Goal: Information Seeking & Learning: Check status

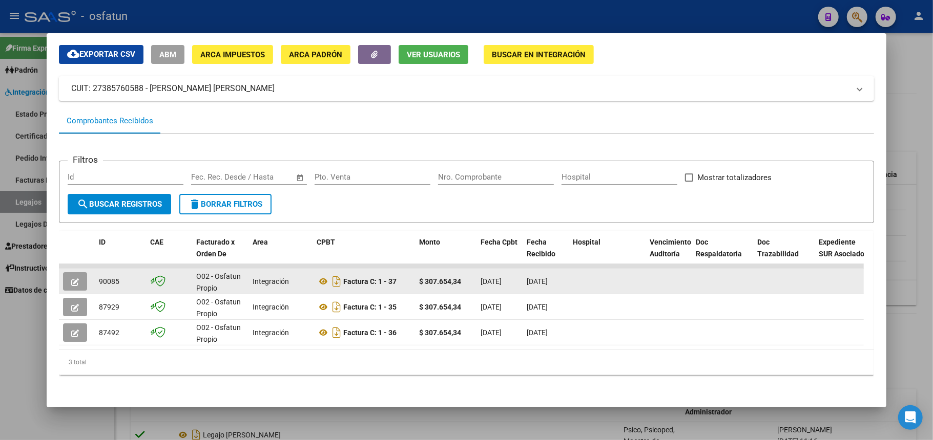
click at [69, 272] on button "button" at bounding box center [75, 281] width 24 height 18
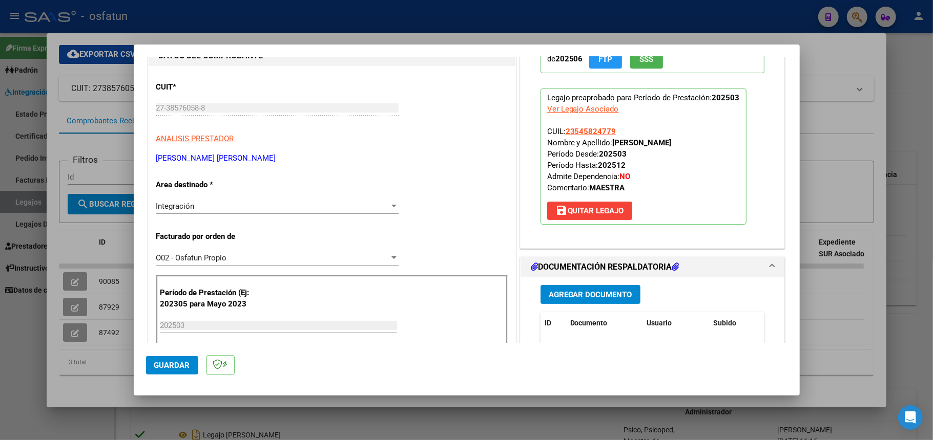
scroll to position [136, 0]
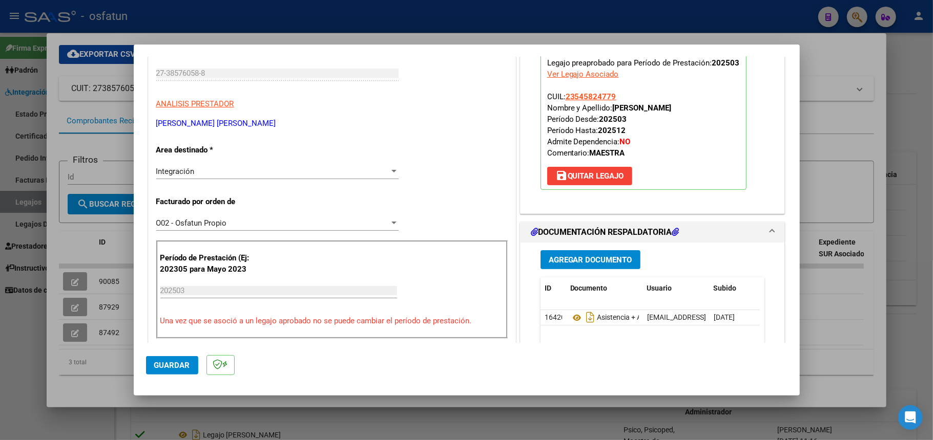
click at [191, 290] on input "202503" at bounding box center [278, 290] width 237 height 9
click at [190, 290] on input "202503" at bounding box center [278, 290] width 237 height 9
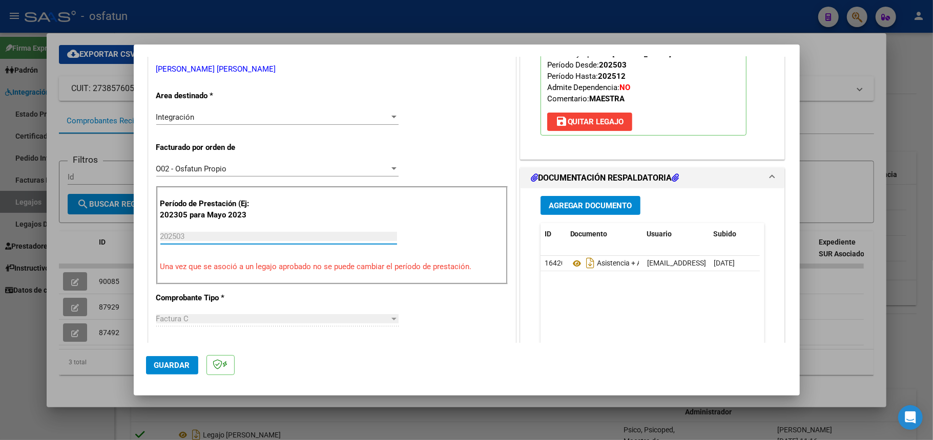
scroll to position [205, 0]
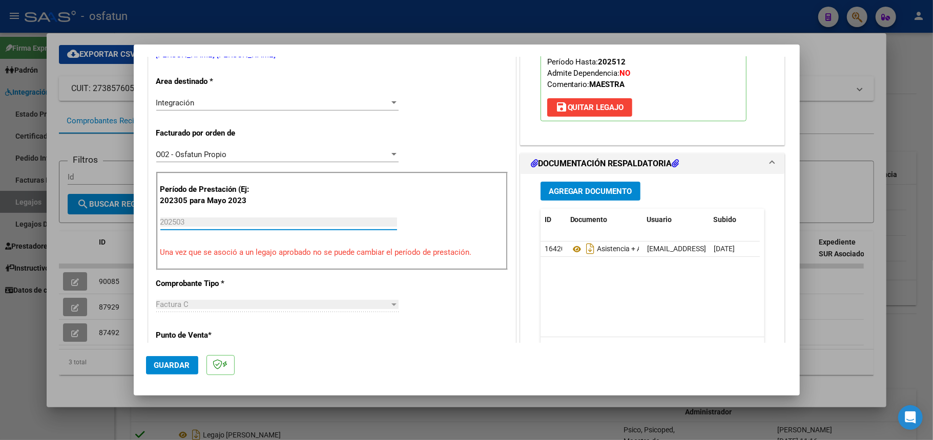
drag, startPoint x: 193, startPoint y: 220, endPoint x: 199, endPoint y: 220, distance: 5.6
click at [194, 220] on input "202503" at bounding box center [278, 222] width 237 height 9
click at [205, 218] on input "202503" at bounding box center [278, 222] width 237 height 9
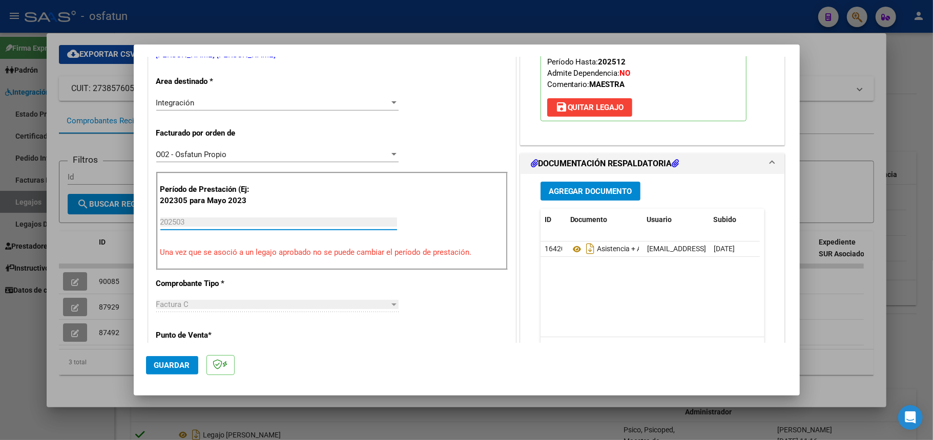
click at [205, 218] on input "202503" at bounding box center [278, 222] width 237 height 9
click at [214, 218] on input "202503" at bounding box center [278, 222] width 237 height 9
click at [201, 224] on input "202503" at bounding box center [278, 222] width 237 height 9
drag, startPoint x: 183, startPoint y: 220, endPoint x: 166, endPoint y: 221, distance: 17.5
click at [179, 221] on input "202503" at bounding box center [278, 222] width 237 height 9
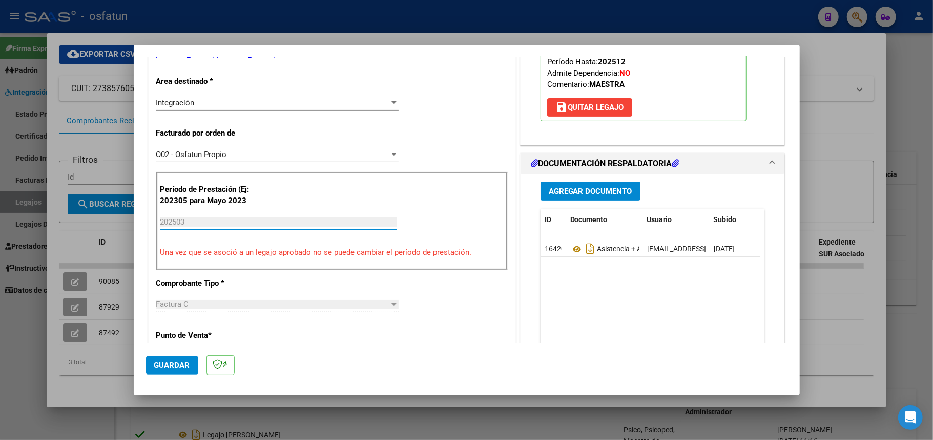
click at [166, 221] on input "202503" at bounding box center [278, 222] width 237 height 9
click at [166, 222] on input "202503" at bounding box center [278, 222] width 237 height 9
click at [167, 222] on input "202503" at bounding box center [278, 222] width 237 height 9
click at [185, 220] on input "202503" at bounding box center [278, 222] width 237 height 9
click at [379, 289] on div "CUIT * 27-38576058-8 Ingresar CUIT ANALISIS PRESTADOR [PERSON_NAME] [PERSON_NAM…" at bounding box center [332, 401] width 367 height 876
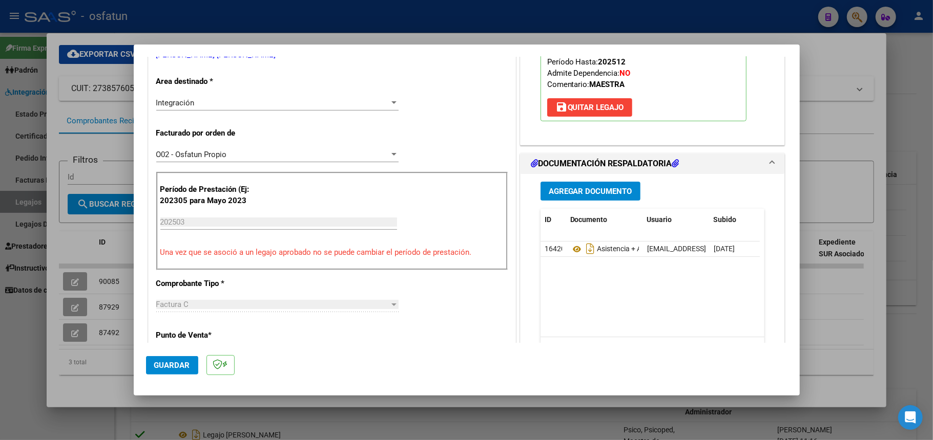
click at [315, 305] on div "Factura C" at bounding box center [272, 304] width 233 height 9
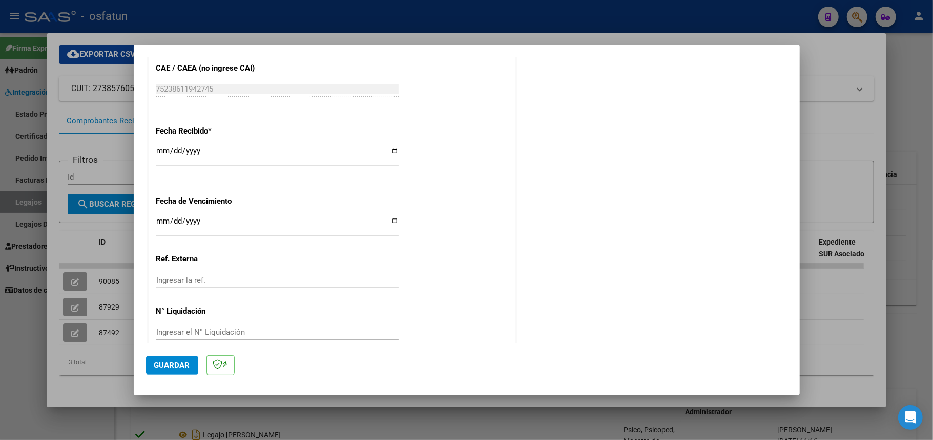
scroll to position [705, 0]
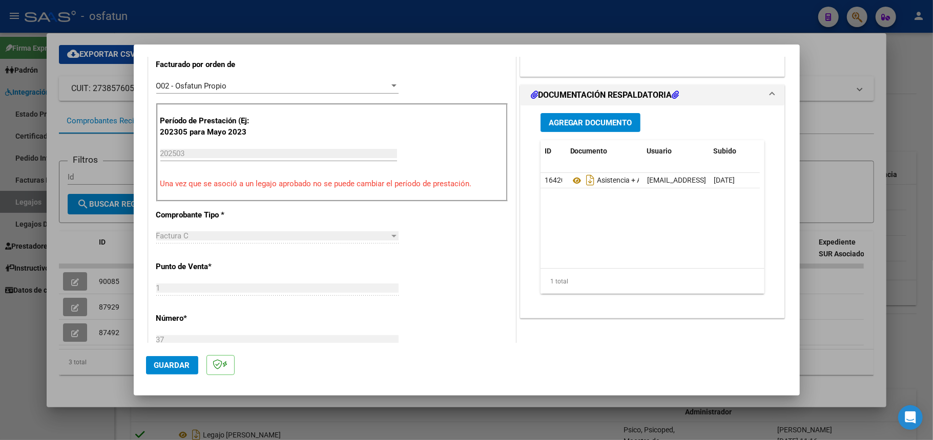
scroll to position [273, 0]
click at [203, 156] on input "202503" at bounding box center [278, 154] width 237 height 9
click at [194, 152] on input "202503" at bounding box center [278, 154] width 237 height 9
click at [816, 52] on div at bounding box center [466, 220] width 933 height 440
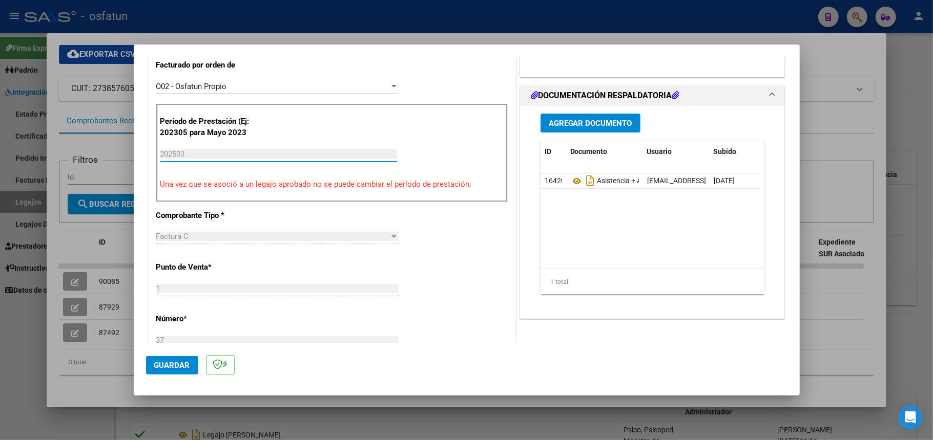
type input "$ 0,00"
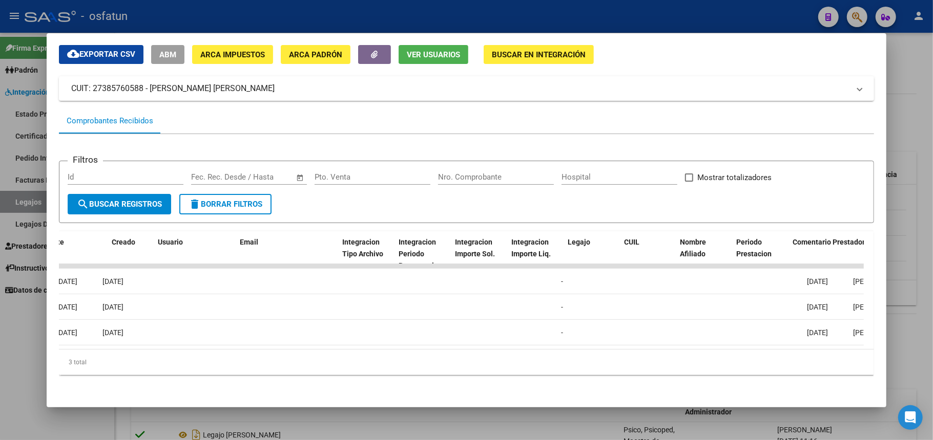
scroll to position [0, 0]
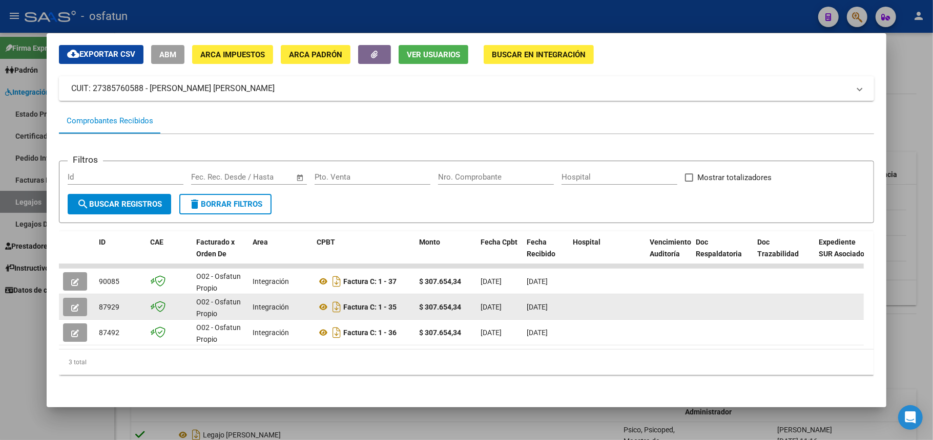
click at [222, 296] on div "O02 - Osfatun Propio" at bounding box center [220, 307] width 48 height 22
click at [103, 303] on span "87929" at bounding box center [109, 307] width 20 height 8
click at [296, 302] on div "Integración" at bounding box center [280, 308] width 56 height 12
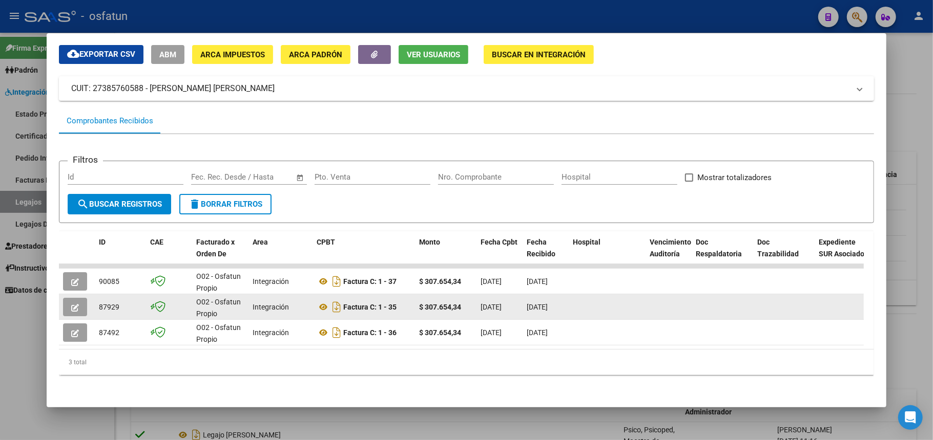
click at [296, 302] on div "Integración" at bounding box center [280, 308] width 56 height 12
click at [297, 302] on div "Integración" at bounding box center [280, 308] width 56 height 12
click at [159, 301] on icon at bounding box center [160, 306] width 11 height 11
click at [152, 307] on icon at bounding box center [152, 307] width 5 height 1
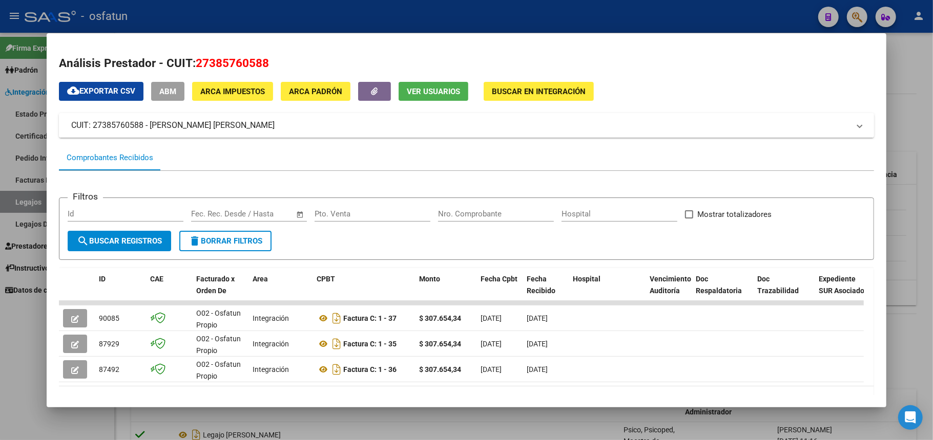
click at [125, 122] on mat-panel-title "CUIT: 27385760588 - [PERSON_NAME] [PERSON_NAME]" at bounding box center [460, 125] width 778 height 12
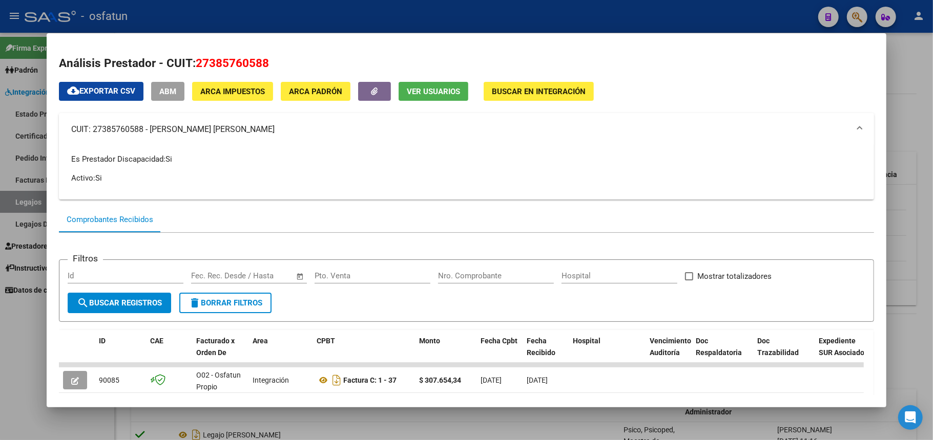
drag, startPoint x: 93, startPoint y: 128, endPoint x: 155, endPoint y: 133, distance: 61.7
click at [143, 132] on mat-panel-title "CUIT: 27385760588 - [PERSON_NAME] [PERSON_NAME]" at bounding box center [460, 129] width 778 height 12
copy mat-panel-title "27385760588"
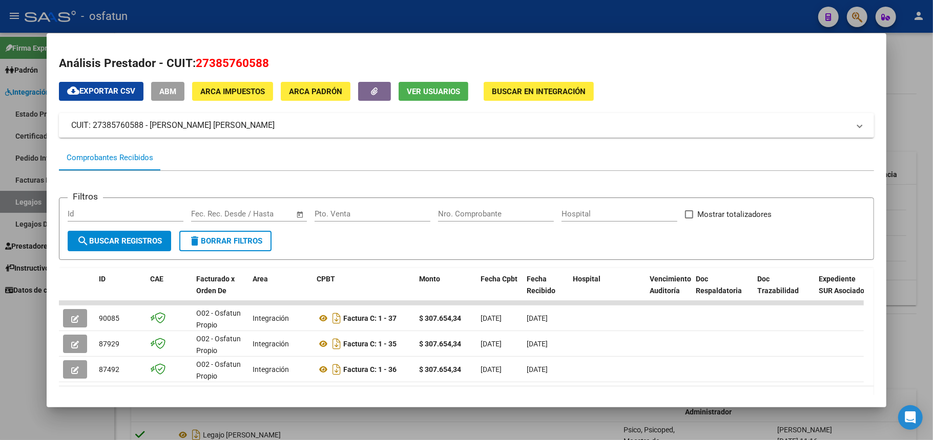
click at [910, 42] on div at bounding box center [466, 220] width 933 height 440
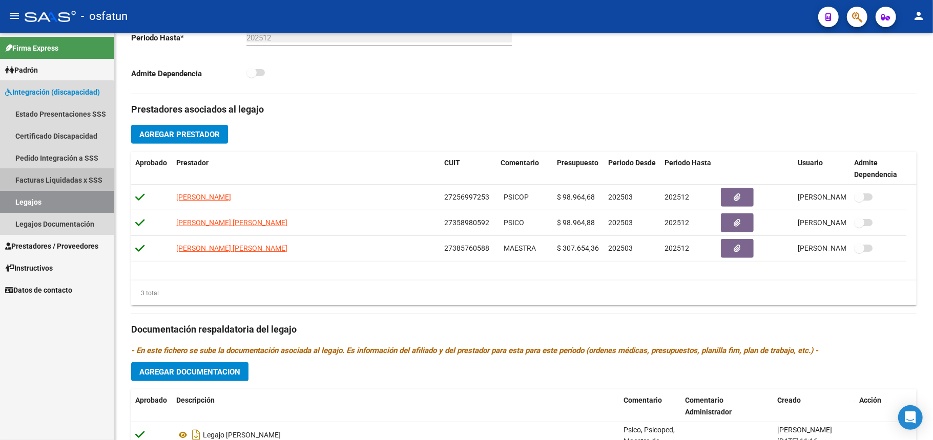
click at [55, 174] on link "Facturas Liquidadas x SSS" at bounding box center [57, 180] width 114 height 22
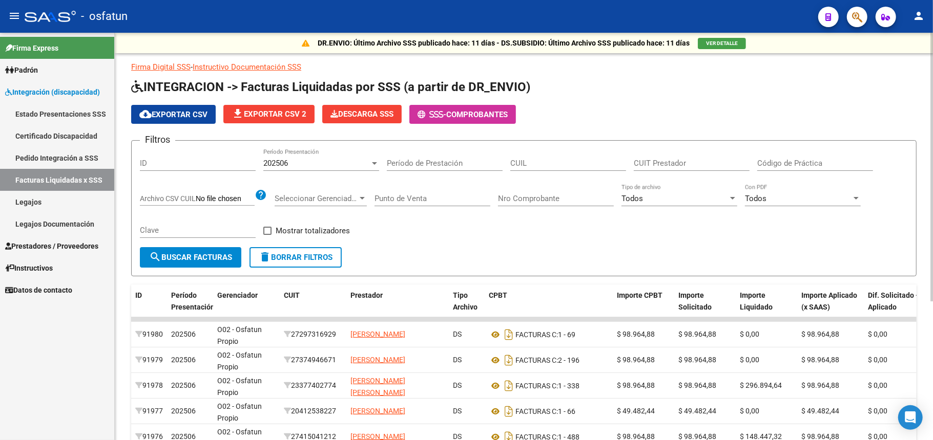
click at [523, 164] on input "CUIL" at bounding box center [568, 163] width 116 height 9
paste input "27-38576058-8"
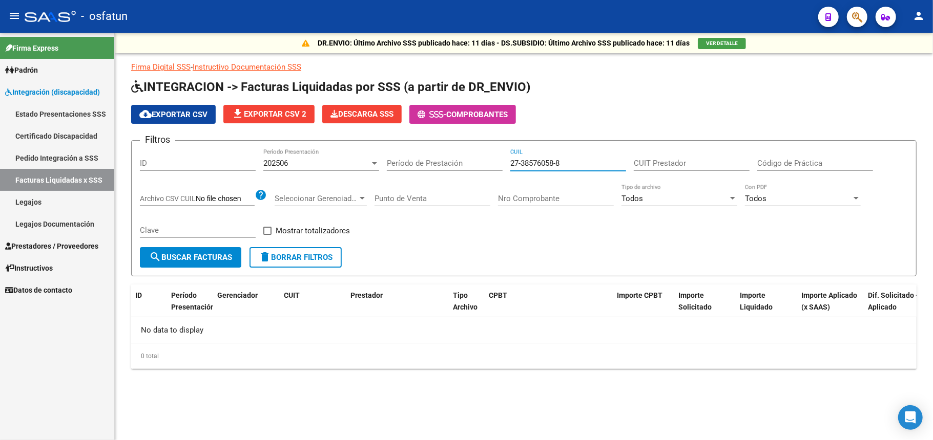
type input "27-38576058-8"
click at [693, 161] on input "CUIT Prestador" at bounding box center [691, 163] width 116 height 9
paste input "27-38576058-8"
type input "27-38576058-8"
drag, startPoint x: 529, startPoint y: 160, endPoint x: 486, endPoint y: 160, distance: 43.5
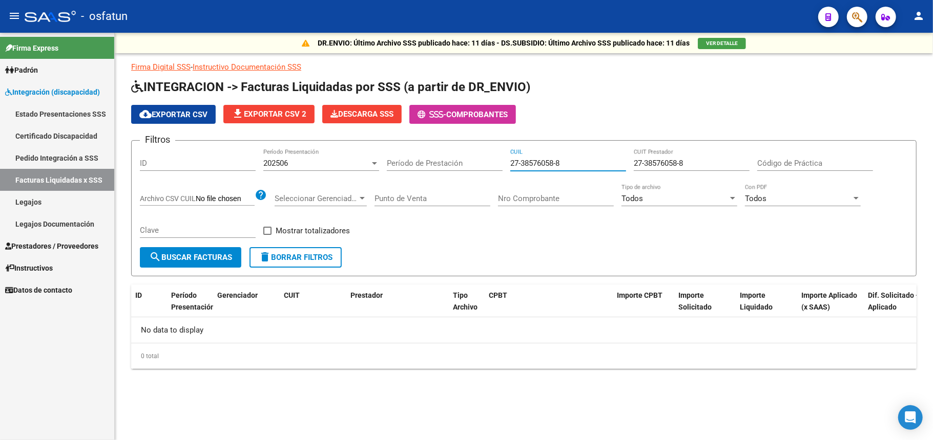
click at [486, 160] on div "Filtros ID 202506 Período Presentación Período de Prestación 27-38576058-8 CUIL…" at bounding box center [524, 198] width 768 height 98
click at [699, 159] on input "27-38576058-8" at bounding box center [691, 163] width 116 height 9
click at [350, 163] on div "202506" at bounding box center [316, 163] width 107 height 9
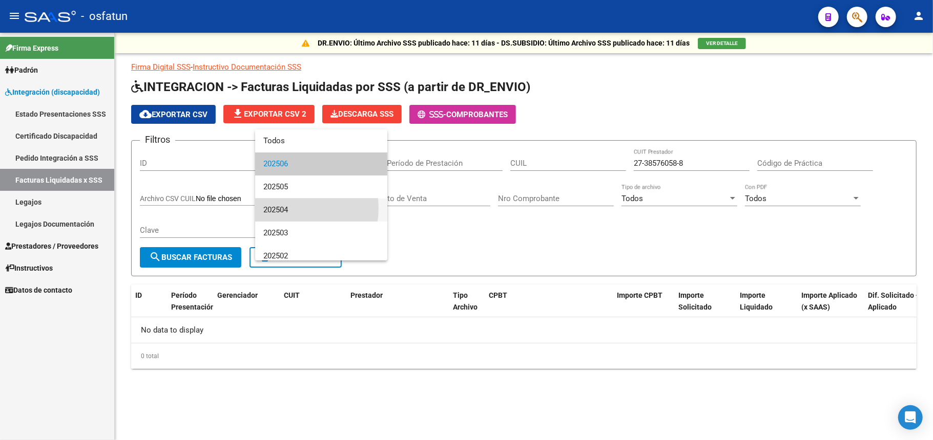
click at [293, 208] on span "202504" at bounding box center [321, 210] width 116 height 23
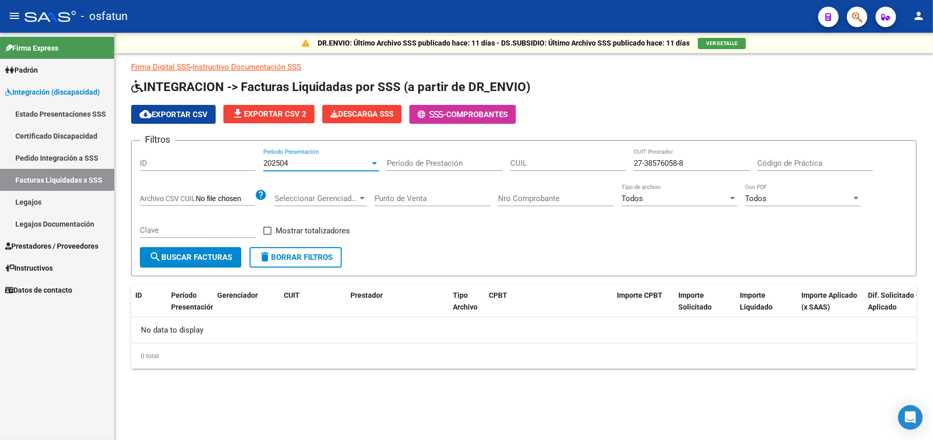
click at [299, 156] on div "202504 Período Presentación" at bounding box center [321, 160] width 116 height 22
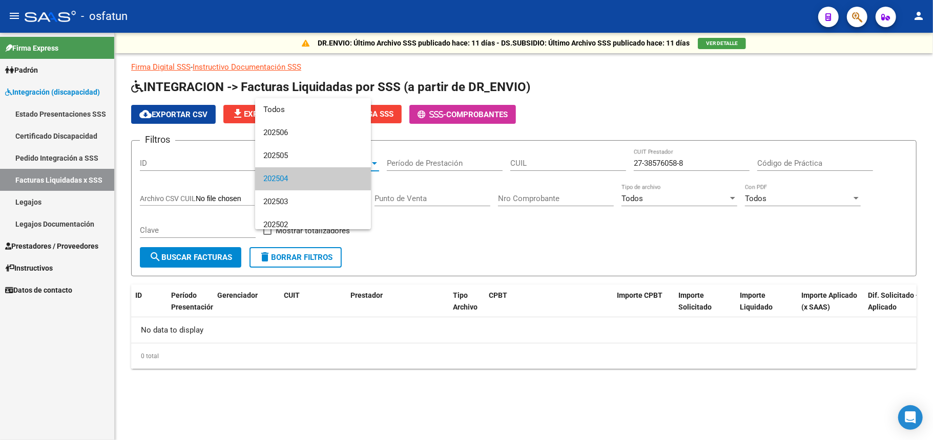
scroll to position [15, 0]
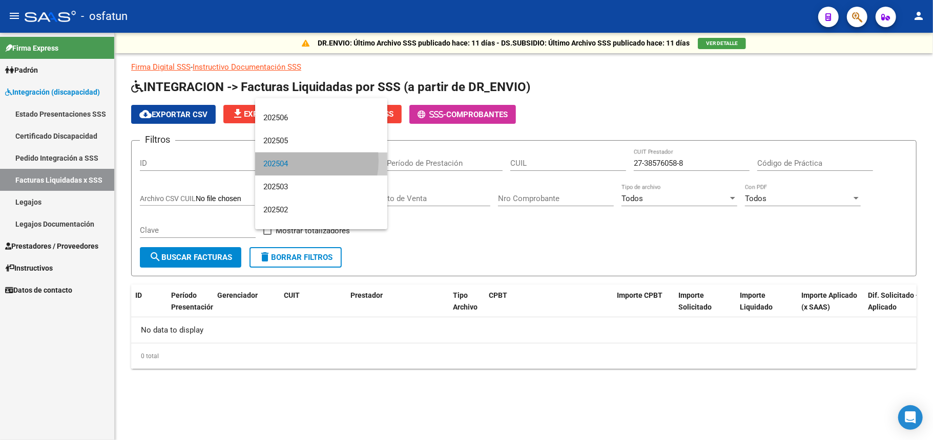
click at [297, 161] on span "202504" at bounding box center [321, 164] width 116 height 23
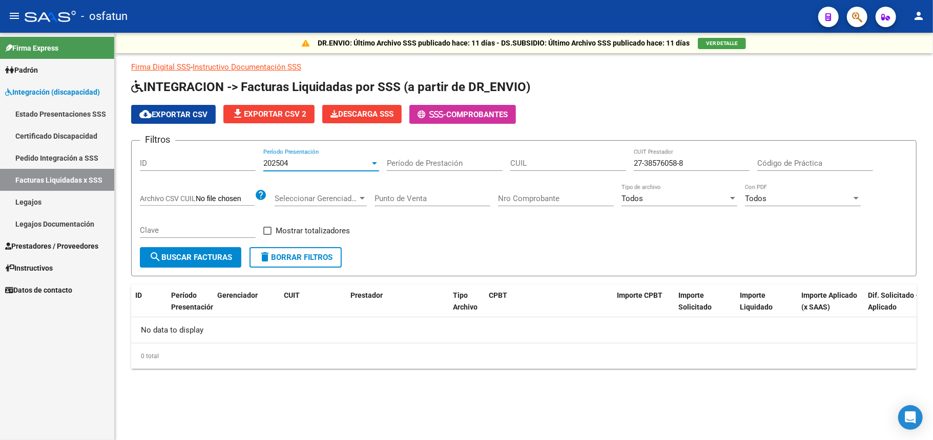
click at [299, 162] on div "202504" at bounding box center [316, 163] width 107 height 9
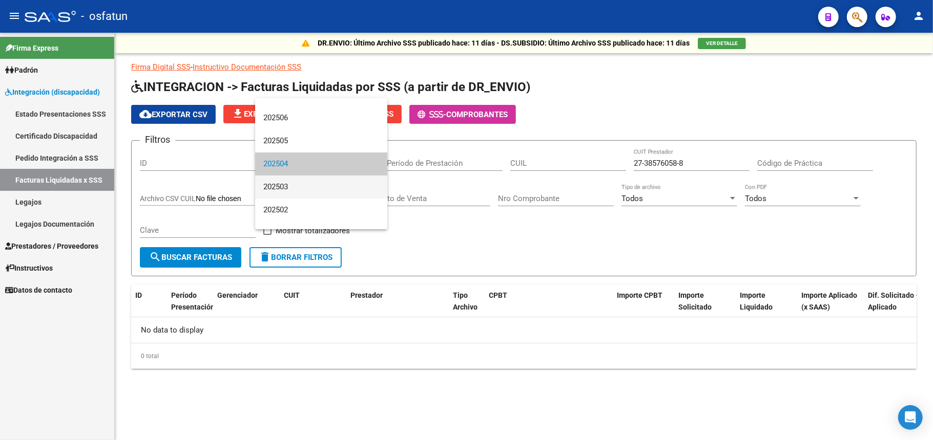
click at [291, 189] on span "202503" at bounding box center [321, 187] width 116 height 23
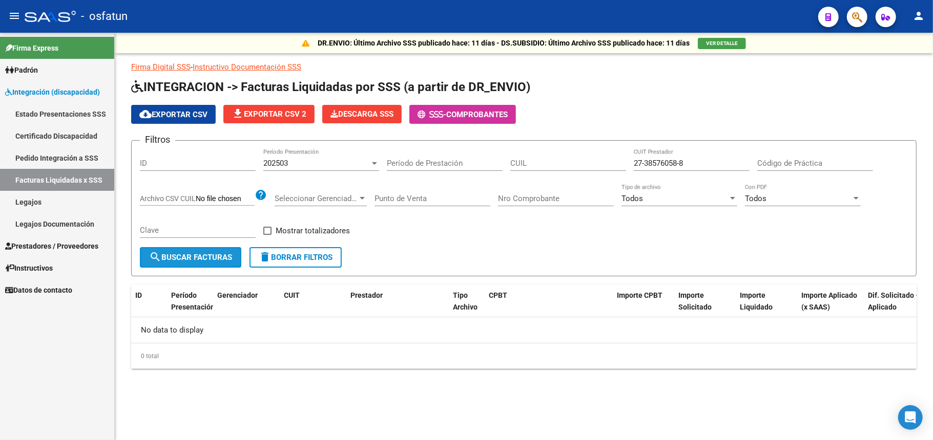
click at [214, 255] on span "search Buscar Facturas" at bounding box center [190, 257] width 83 height 9
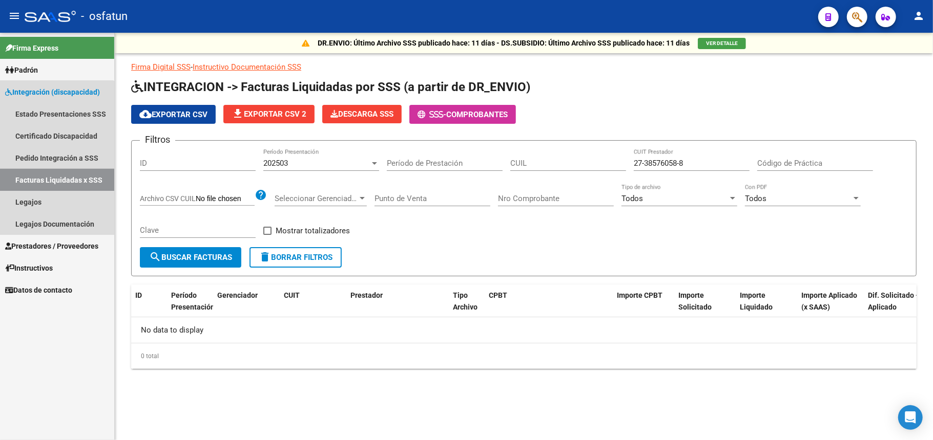
click at [36, 175] on link "Facturas Liquidadas x SSS" at bounding box center [57, 180] width 114 height 22
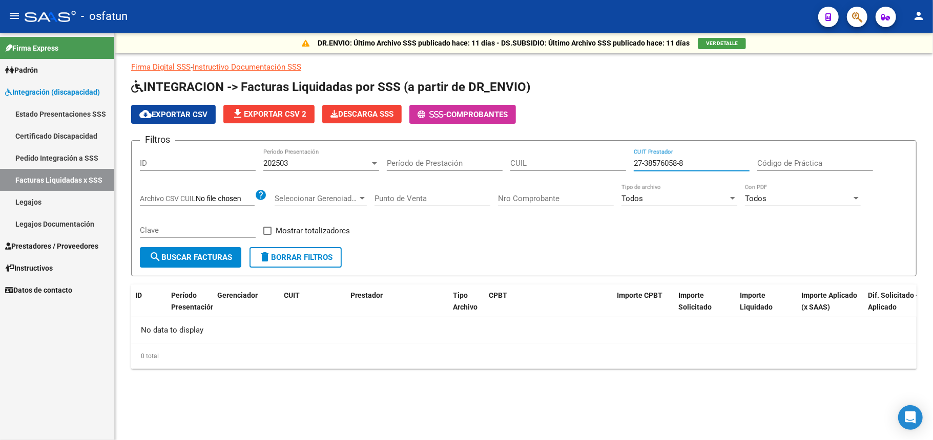
drag, startPoint x: 606, startPoint y: 165, endPoint x: 509, endPoint y: 164, distance: 97.8
click at [510, 164] on div "Filtros ID 202503 Período Presentación Período de Prestación CUIL 27-38576058-8…" at bounding box center [524, 198] width 768 height 98
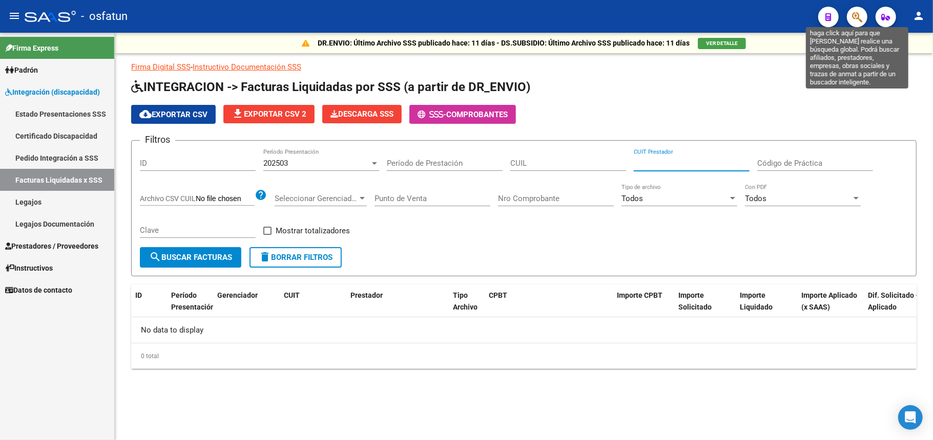
click at [859, 18] on icon "button" at bounding box center [857, 17] width 10 height 12
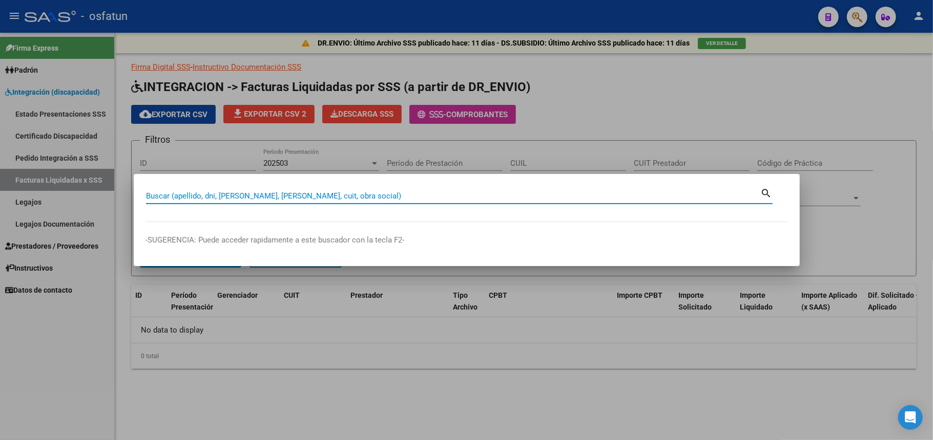
click at [332, 197] on input "Buscar (apellido, dni, [PERSON_NAME], [PERSON_NAME], cuit, obra social)" at bounding box center [453, 196] width 615 height 9
paste input "27385760588"
type input "27385760588"
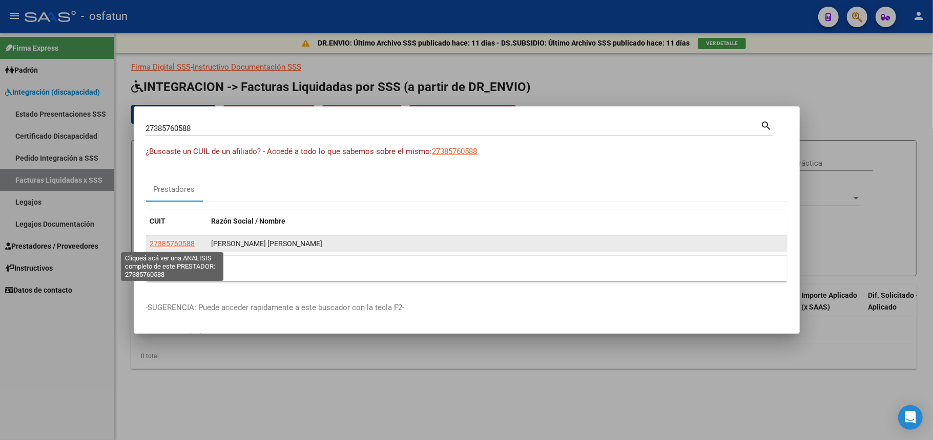
click at [179, 248] on span "27385760588" at bounding box center [172, 244] width 45 height 8
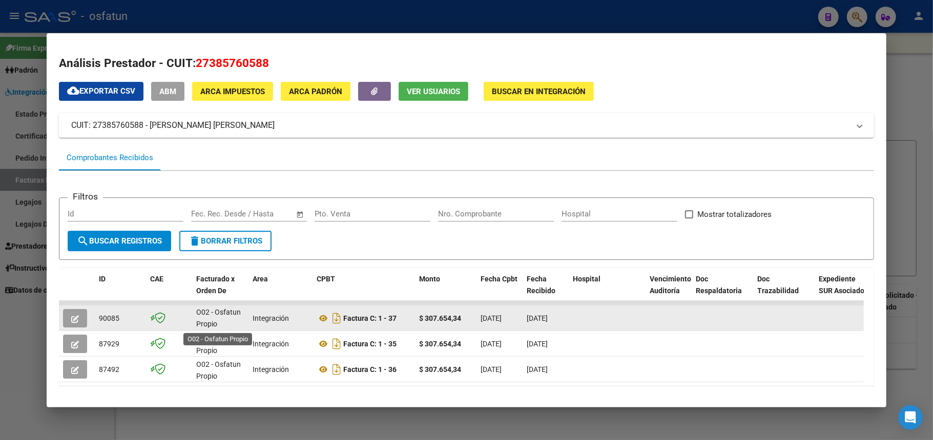
scroll to position [0, 0]
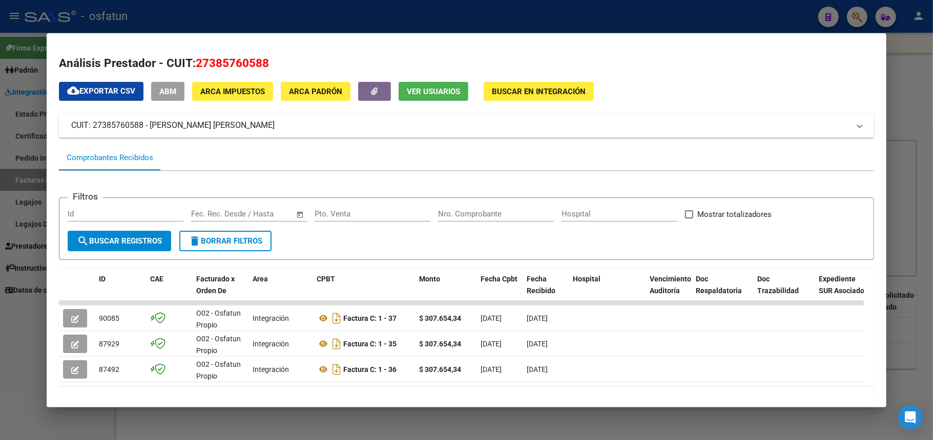
click at [558, 91] on span "Buscar en Integración" at bounding box center [539, 91] width 94 height 9
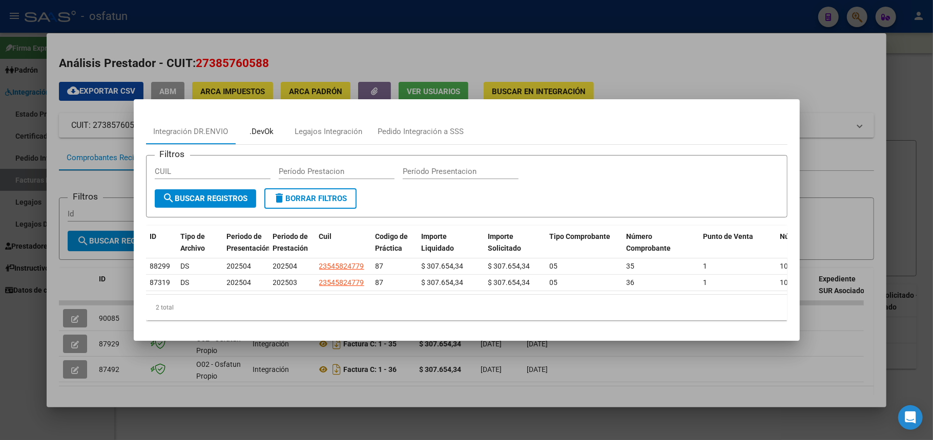
click at [258, 127] on div ".DevOk" at bounding box center [261, 132] width 24 height 12
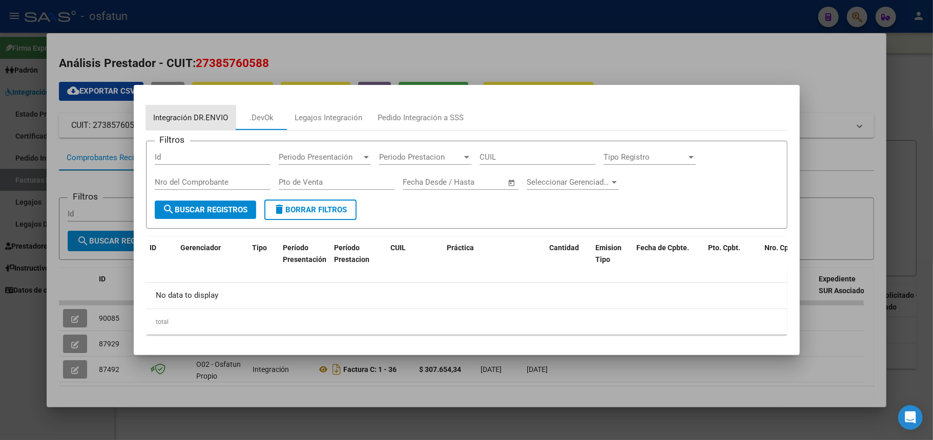
click at [197, 121] on div "Integración DR.ENVIO" at bounding box center [191, 118] width 75 height 12
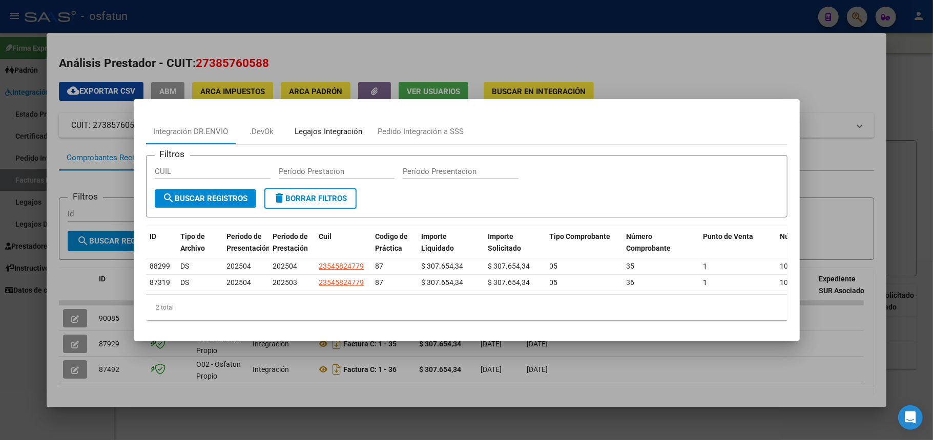
click at [321, 126] on div "Legajos Integración" at bounding box center [329, 132] width 68 height 12
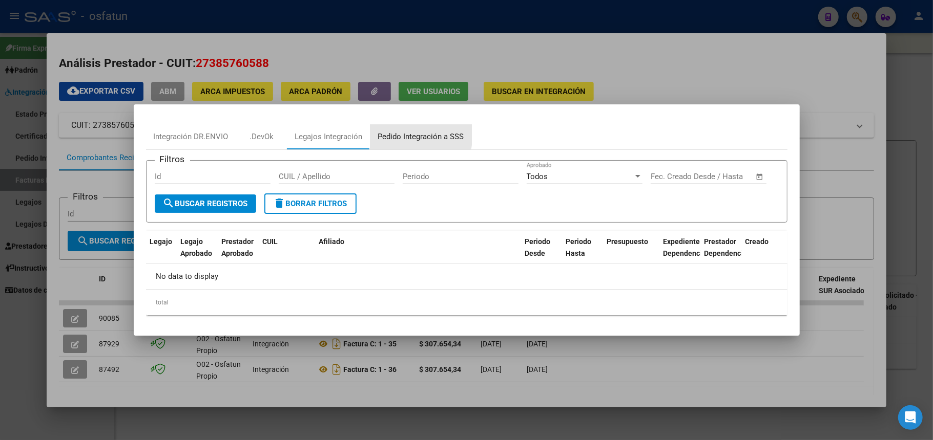
click at [390, 133] on div "Pedido Integración a SSS" at bounding box center [421, 137] width 86 height 12
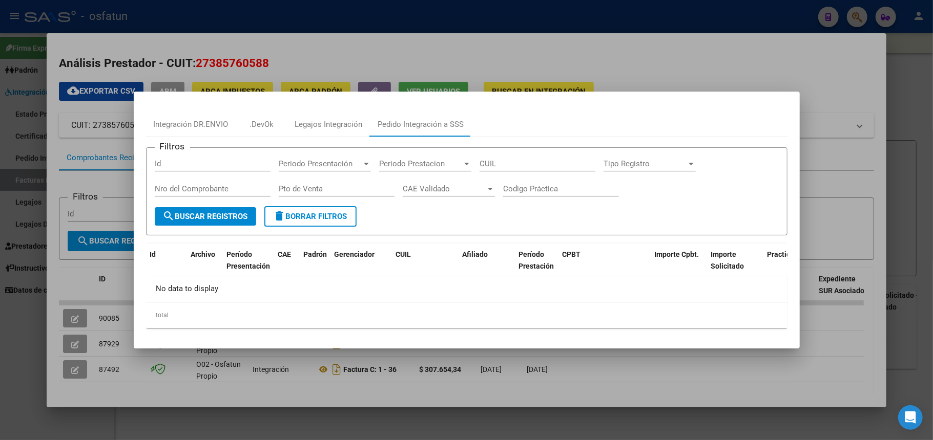
click at [740, 60] on div at bounding box center [466, 220] width 933 height 440
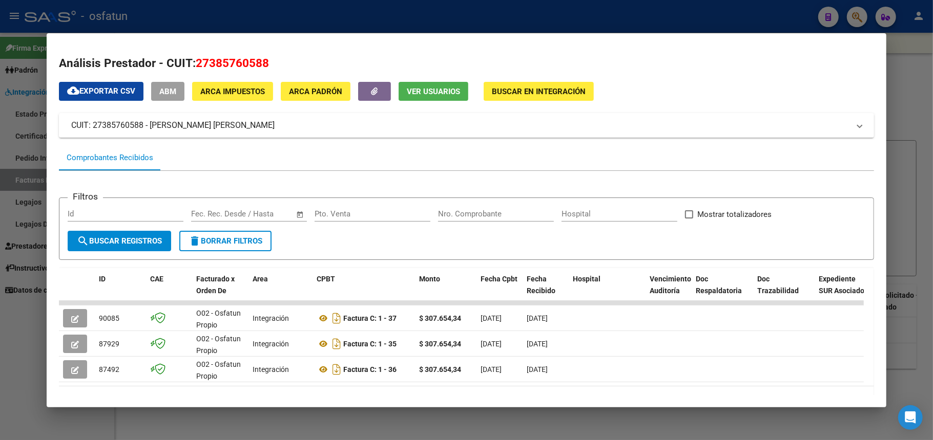
drag, startPoint x: 780, startPoint y: 59, endPoint x: 852, endPoint y: 68, distance: 72.2
click at [781, 59] on h2 "Análisis Prestador - CUIT: 27385760588" at bounding box center [466, 63] width 815 height 17
click at [922, 75] on div at bounding box center [466, 220] width 933 height 440
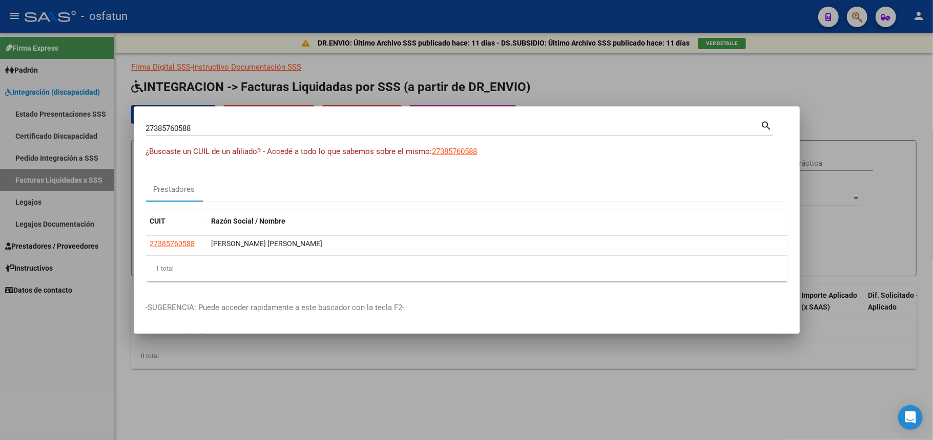
click at [592, 82] on div at bounding box center [466, 220] width 933 height 440
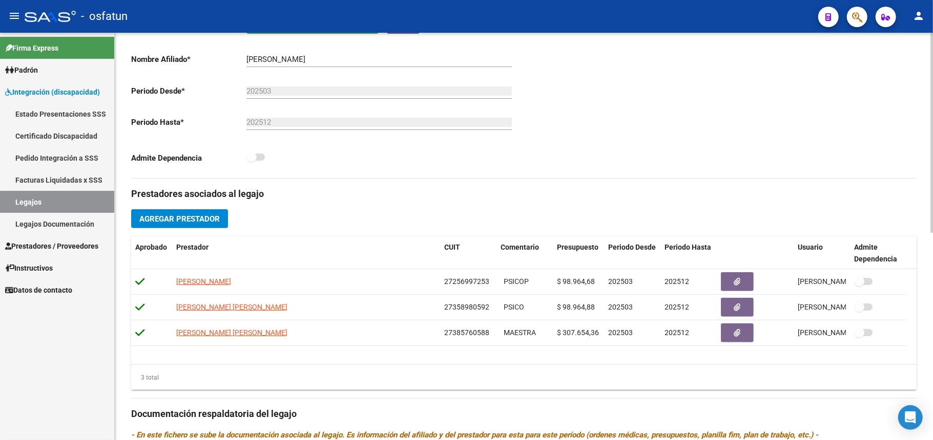
scroll to position [422, 0]
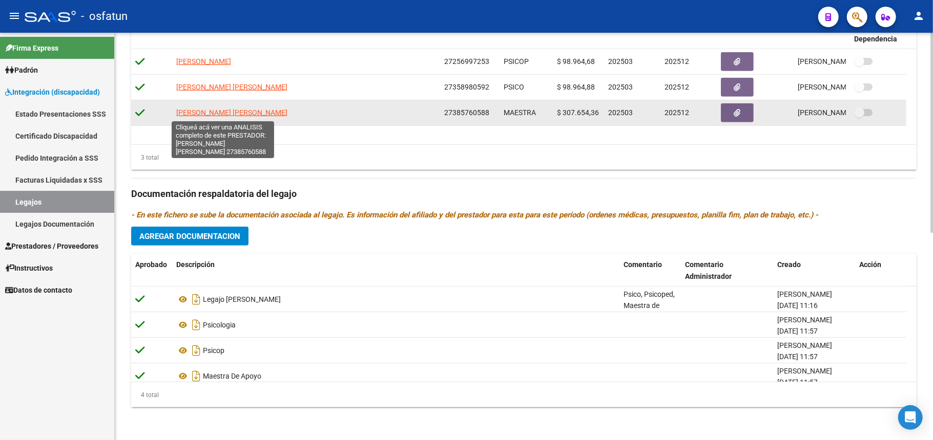
click at [223, 113] on span "[PERSON_NAME] [PERSON_NAME]" at bounding box center [231, 113] width 111 height 8
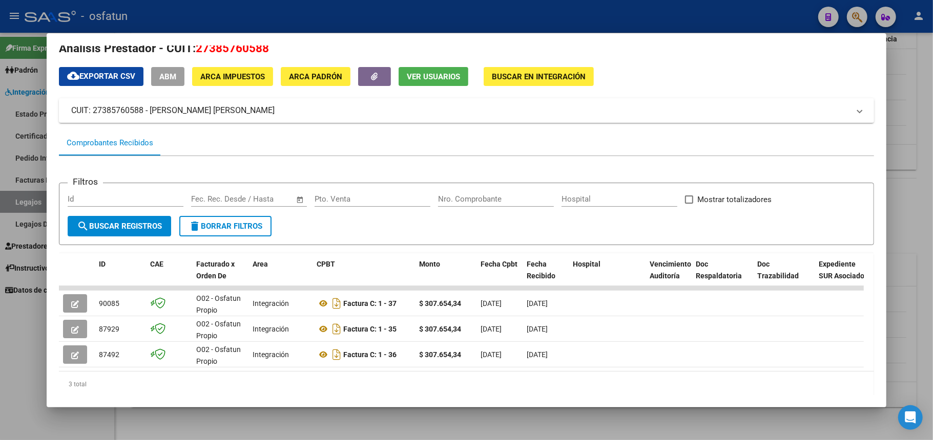
scroll to position [0, 0]
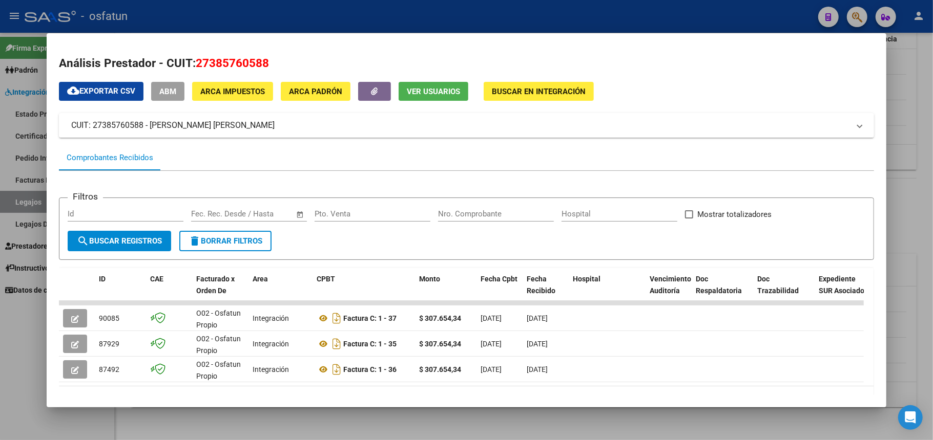
click at [19, 351] on div at bounding box center [466, 220] width 933 height 440
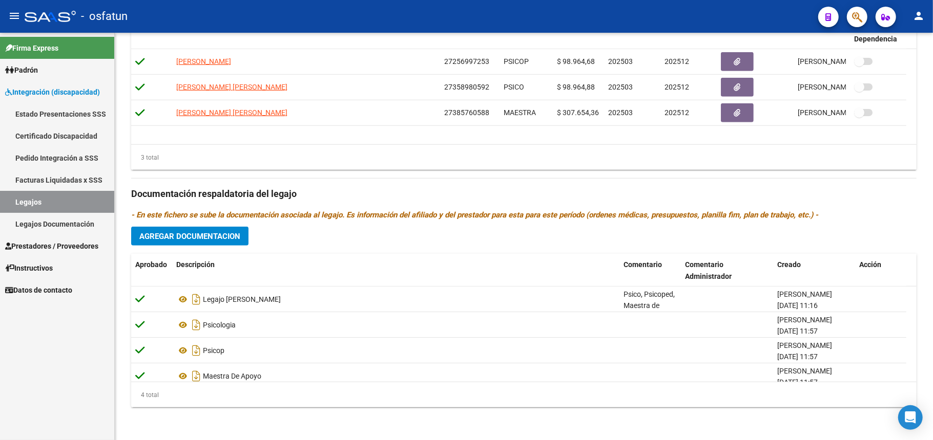
click at [28, 242] on span "Prestadores / Proveedores" at bounding box center [51, 246] width 93 height 11
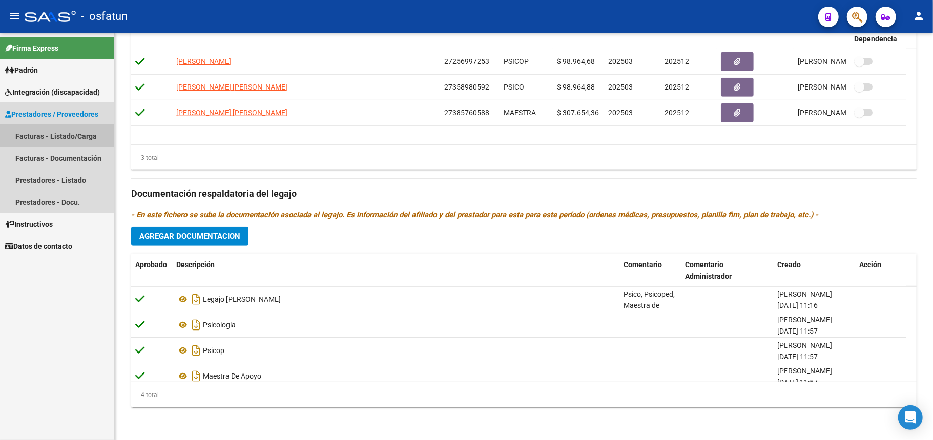
click at [46, 132] on link "Facturas - Listado/Carga" at bounding box center [57, 136] width 114 height 22
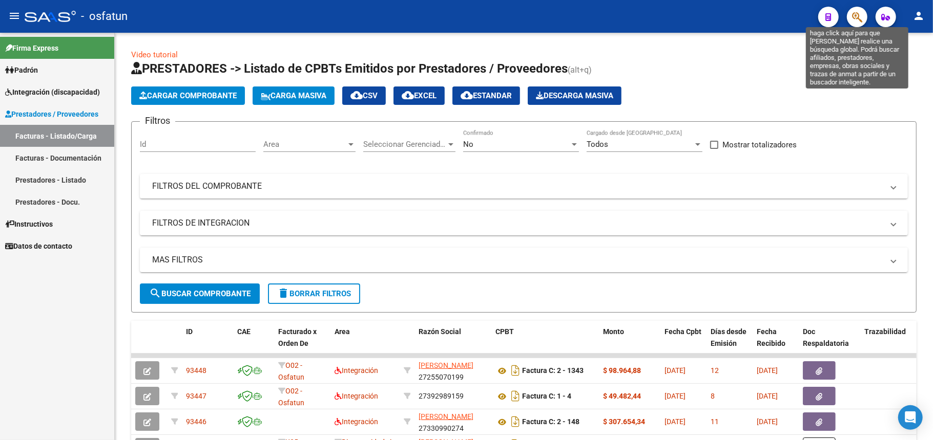
click at [860, 17] on icon "button" at bounding box center [857, 17] width 10 height 12
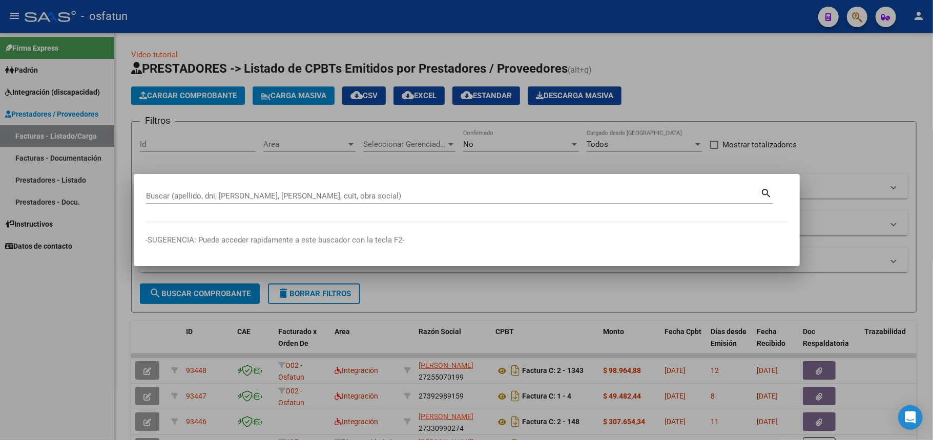
drag, startPoint x: 287, startPoint y: 189, endPoint x: 281, endPoint y: 197, distance: 9.8
click at [285, 191] on div "Buscar (apellido, dni, [PERSON_NAME], [PERSON_NAME], cuit, obra social)" at bounding box center [453, 195] width 615 height 15
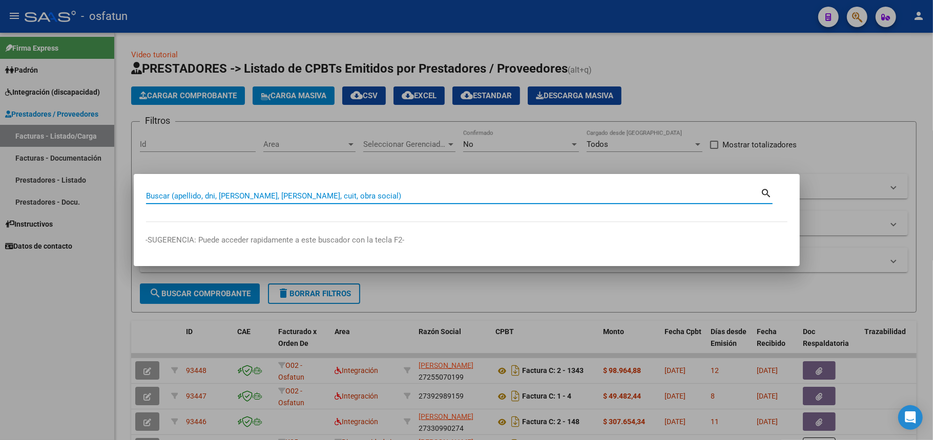
click at [281, 197] on input "Buscar (apellido, dni, [PERSON_NAME], [PERSON_NAME], cuit, obra social)" at bounding box center [453, 196] width 615 height 9
paste input "27385760588"
type input "27385760588"
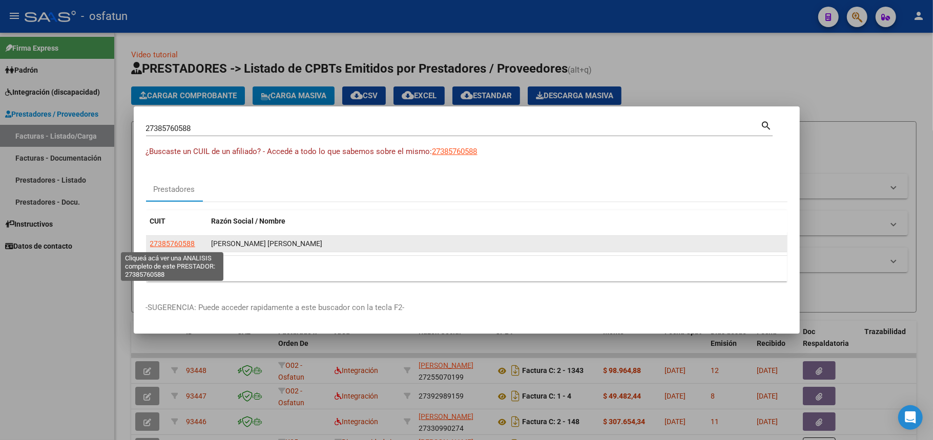
click at [177, 246] on span "27385760588" at bounding box center [172, 244] width 45 height 8
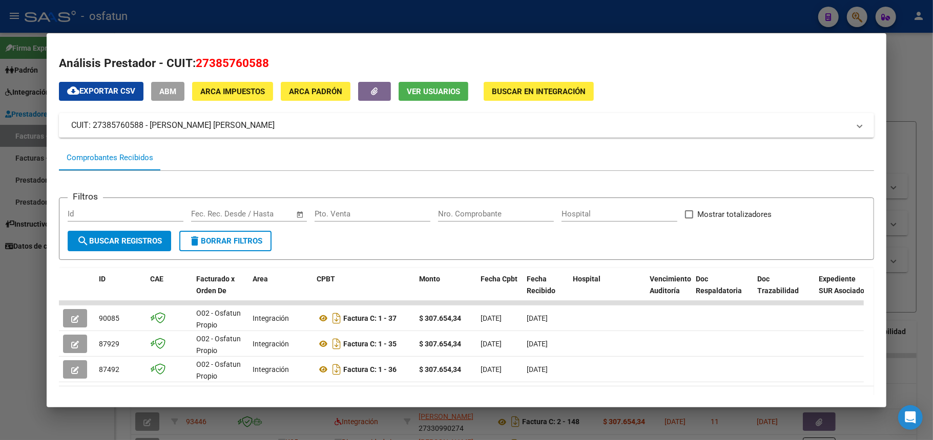
click at [547, 23] on div at bounding box center [466, 220] width 933 height 440
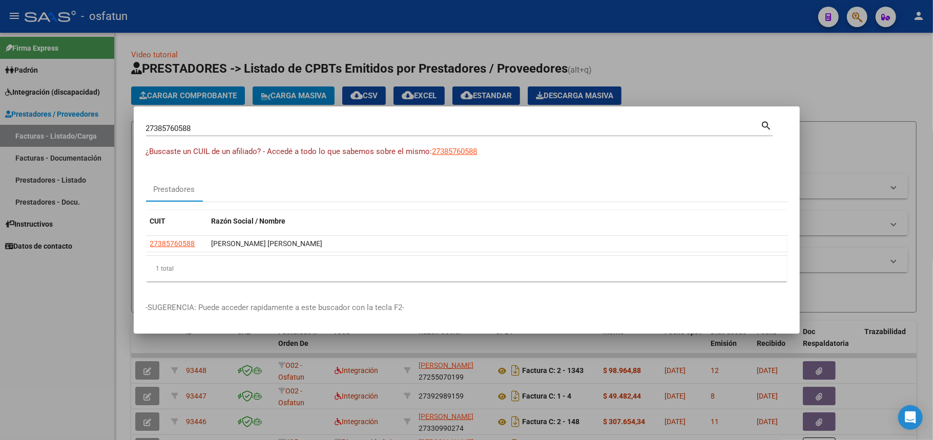
click at [836, 81] on div at bounding box center [466, 220] width 933 height 440
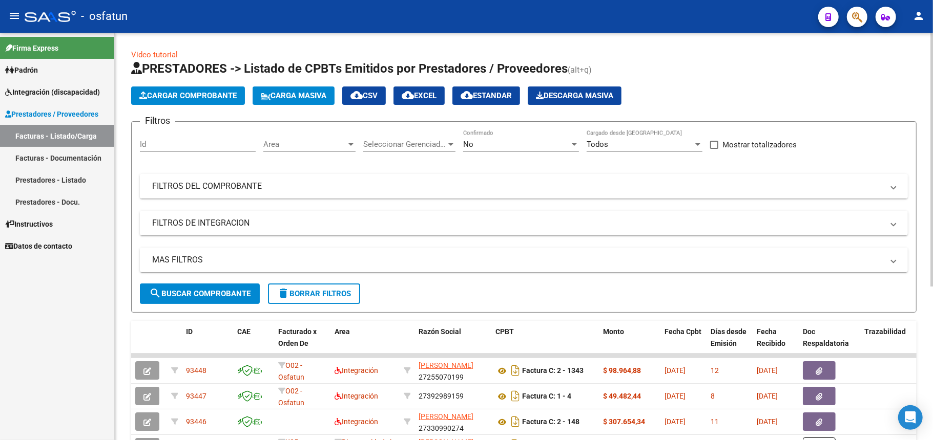
click at [187, 182] on mat-panel-title "FILTROS DEL COMPROBANTE" at bounding box center [517, 186] width 731 height 11
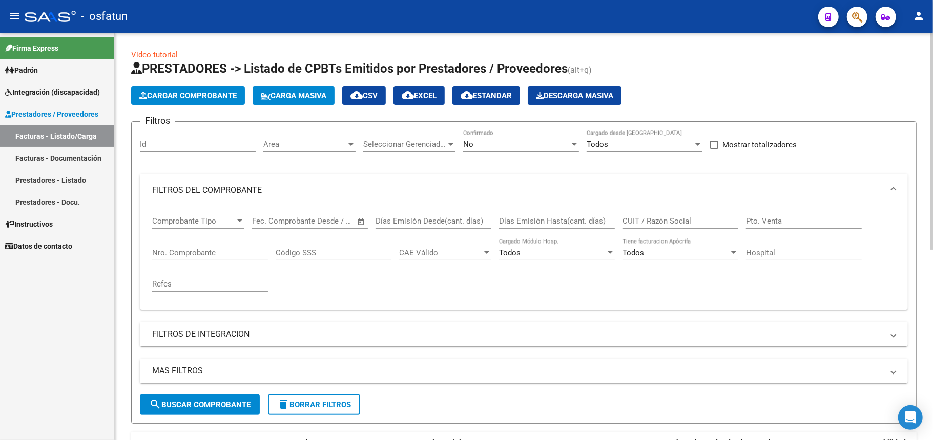
click at [656, 215] on div "CUIT / Razón Social" at bounding box center [680, 218] width 116 height 22
click at [656, 220] on input "CUIT / Razón Social" at bounding box center [680, 221] width 116 height 9
paste input "27385760588"
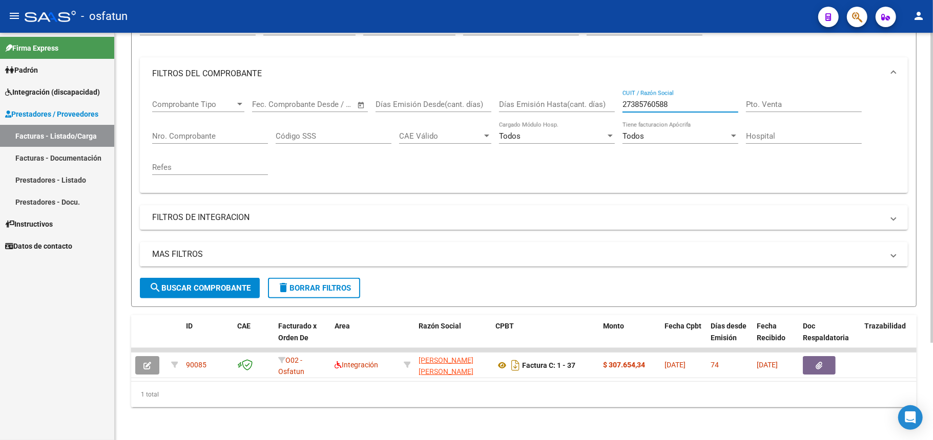
type input "27385760588"
